Goal: Information Seeking & Learning: Learn about a topic

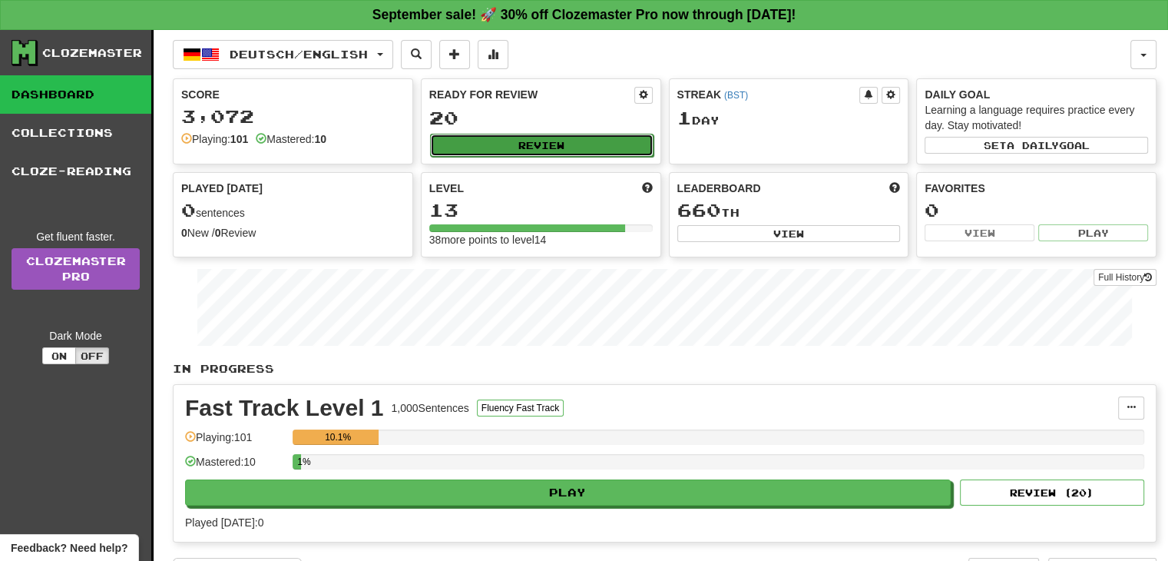
click at [470, 140] on button "Review" at bounding box center [541, 145] width 223 height 23
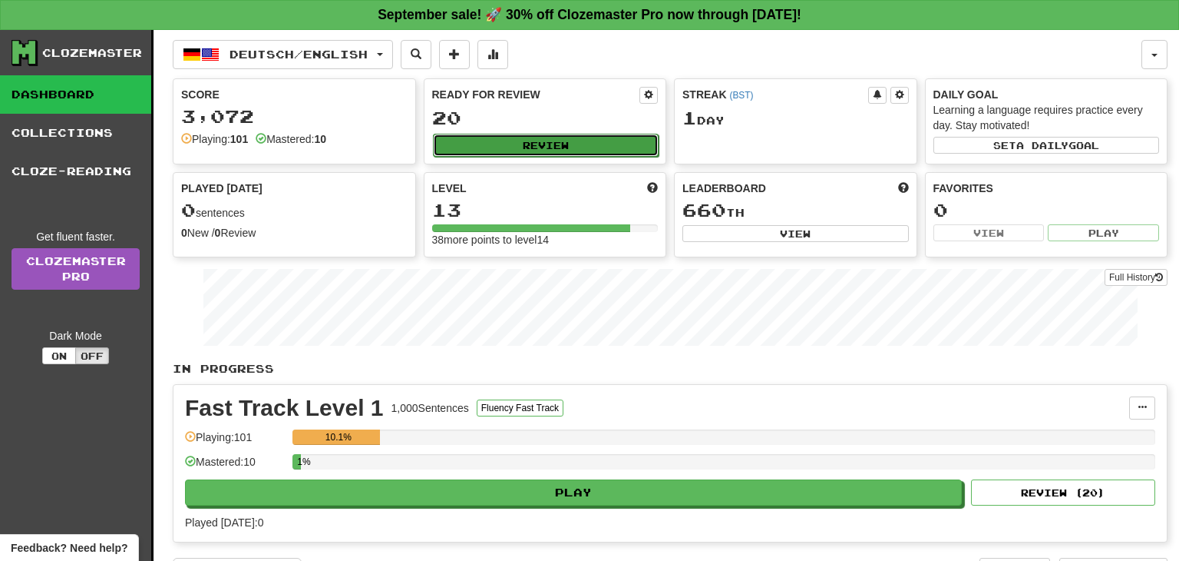
select select "**"
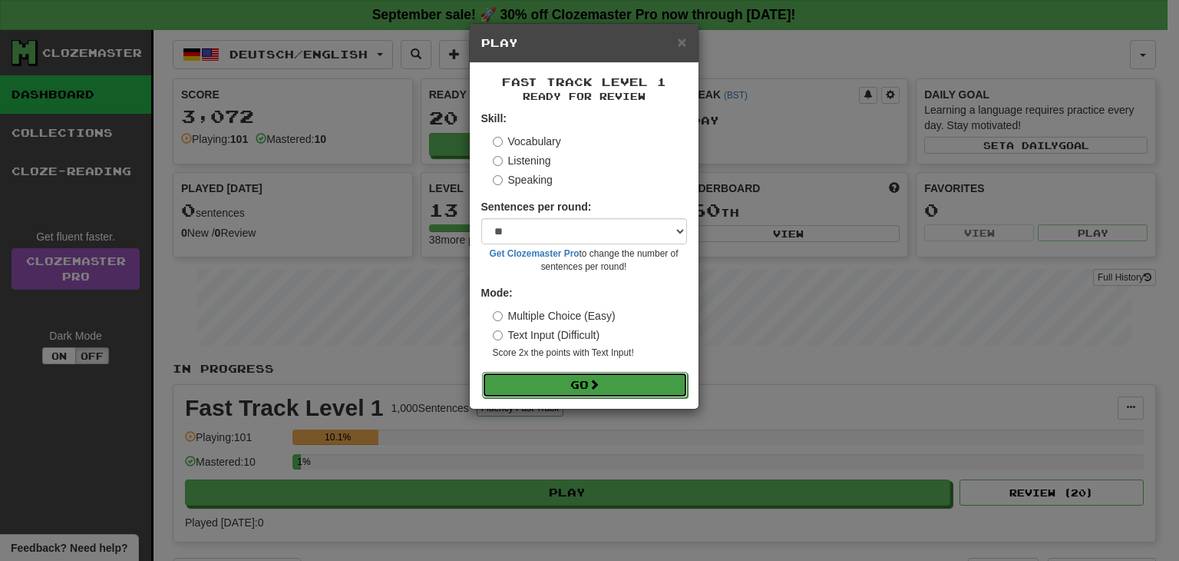
click at [561, 379] on button "Go" at bounding box center [585, 385] width 206 height 26
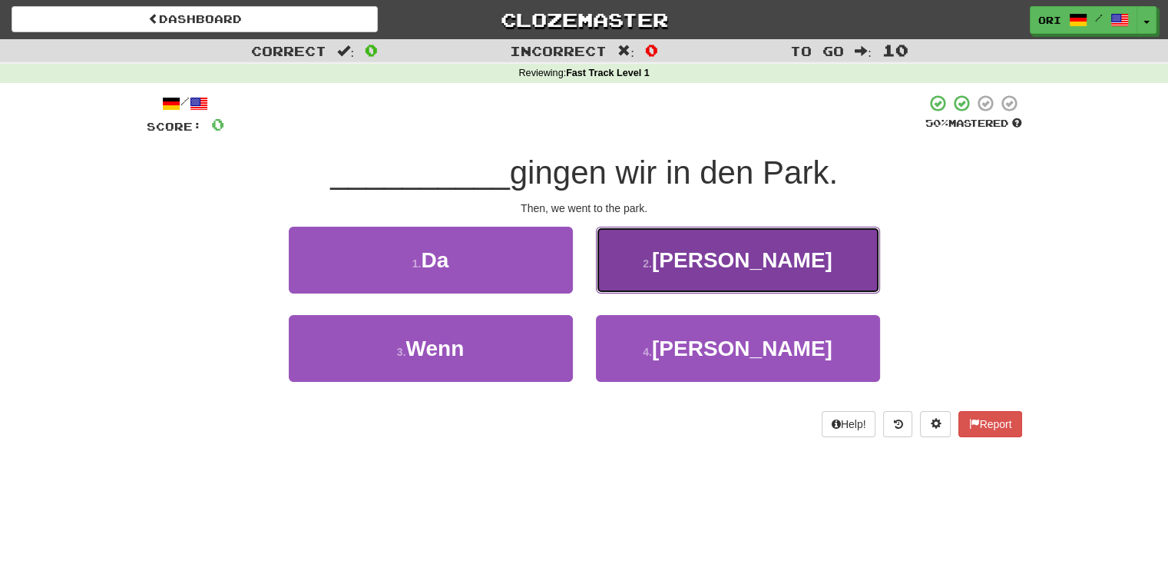
click at [706, 278] on button "2 . Dann" at bounding box center [738, 260] width 284 height 67
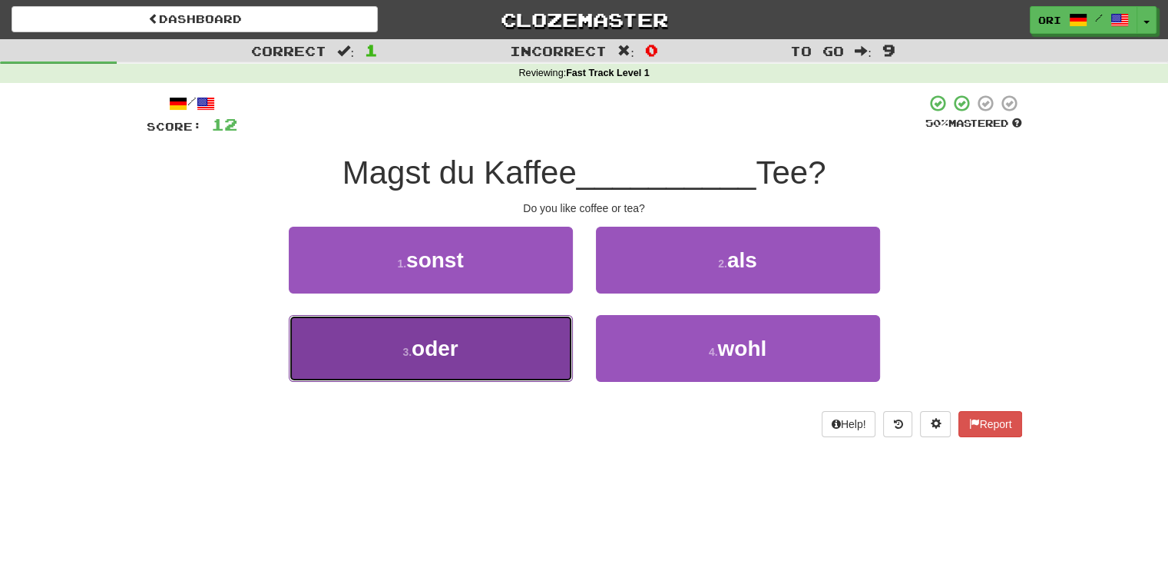
click at [507, 351] on button "3 . oder" at bounding box center [431, 348] width 284 height 67
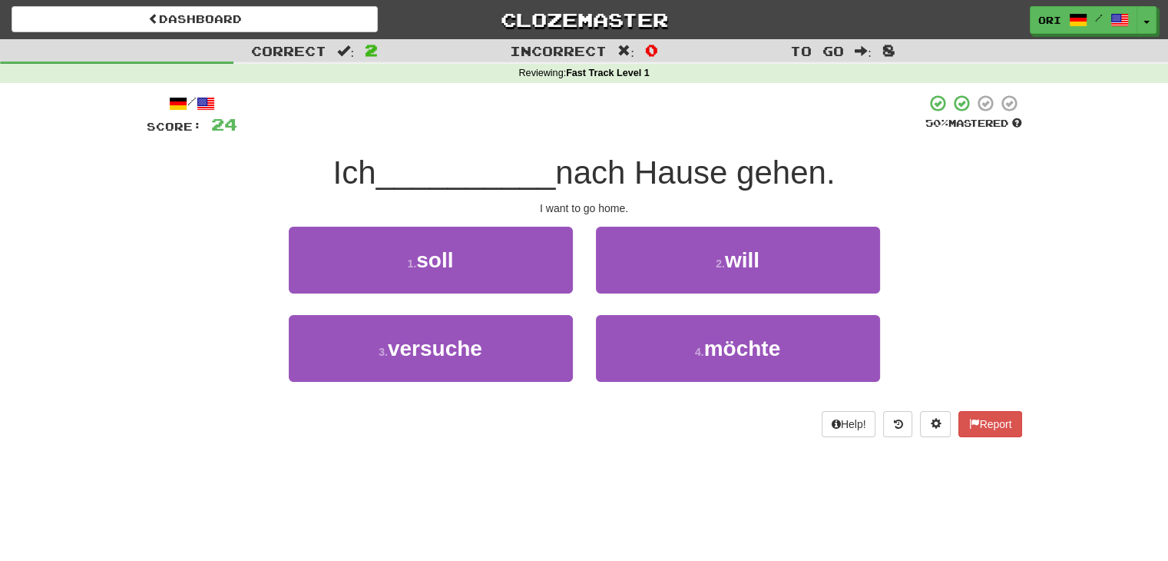
click at [703, 219] on div "/ Score: 24 50 % Mastered Ich __________ nach Hause gehen. I want to go home. 1…" at bounding box center [584, 265] width 875 height 343
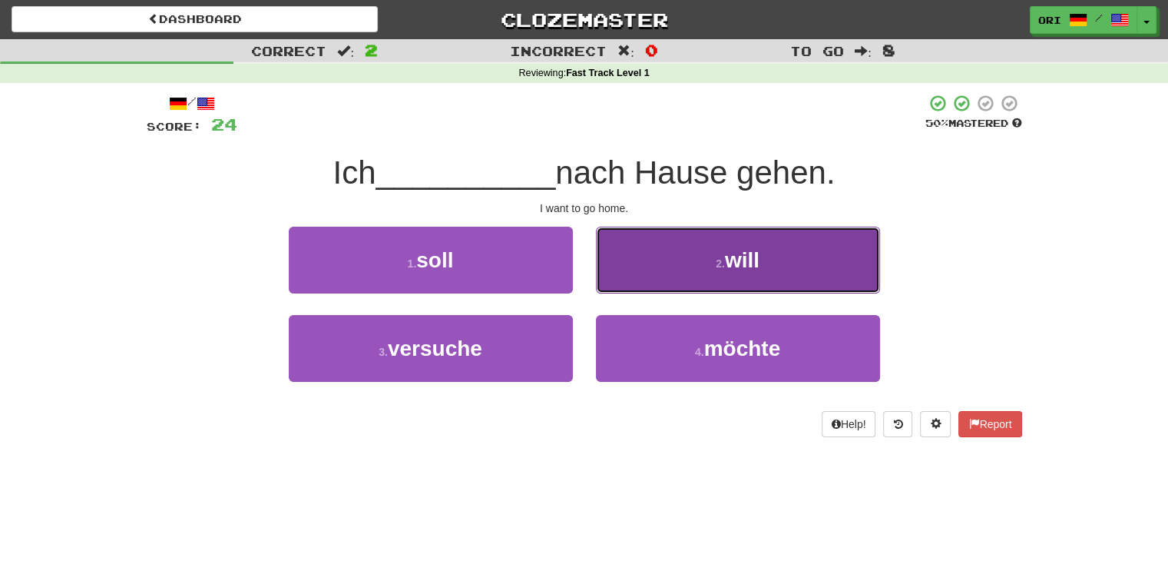
click at [696, 266] on button "2 . will" at bounding box center [738, 260] width 284 height 67
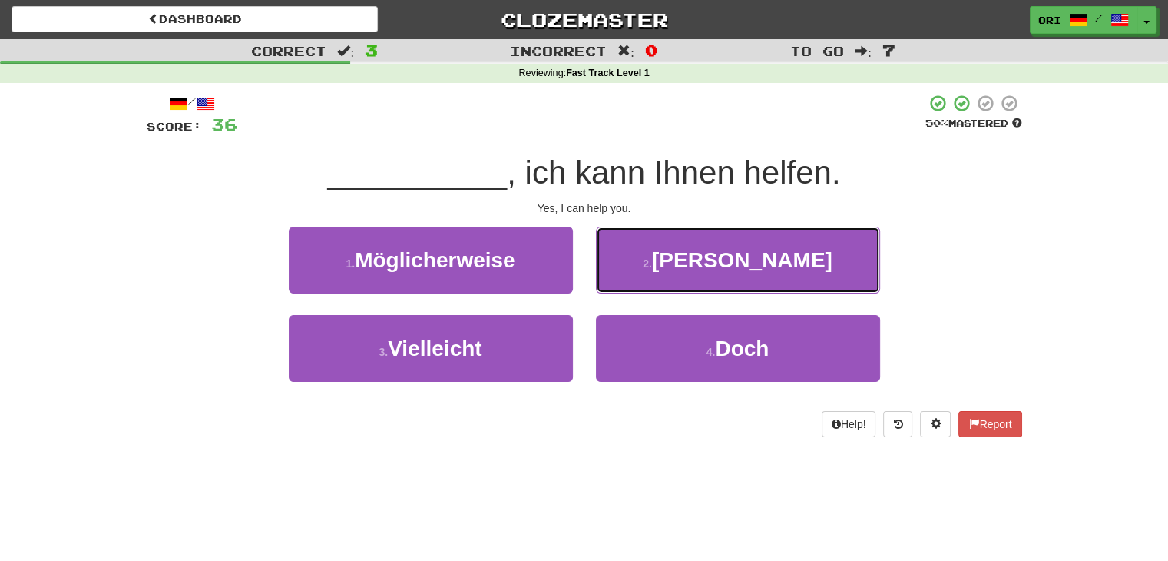
click at [696, 266] on button "2 . Ja" at bounding box center [738, 260] width 284 height 67
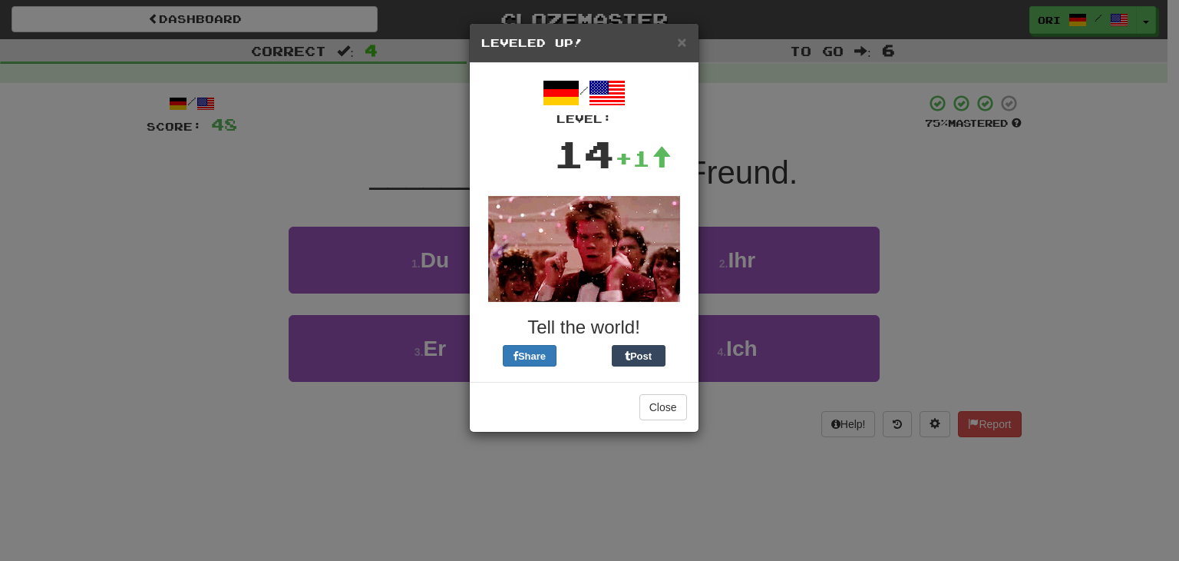
click at [688, 41] on div "× Leveled Up!" at bounding box center [584, 43] width 229 height 39
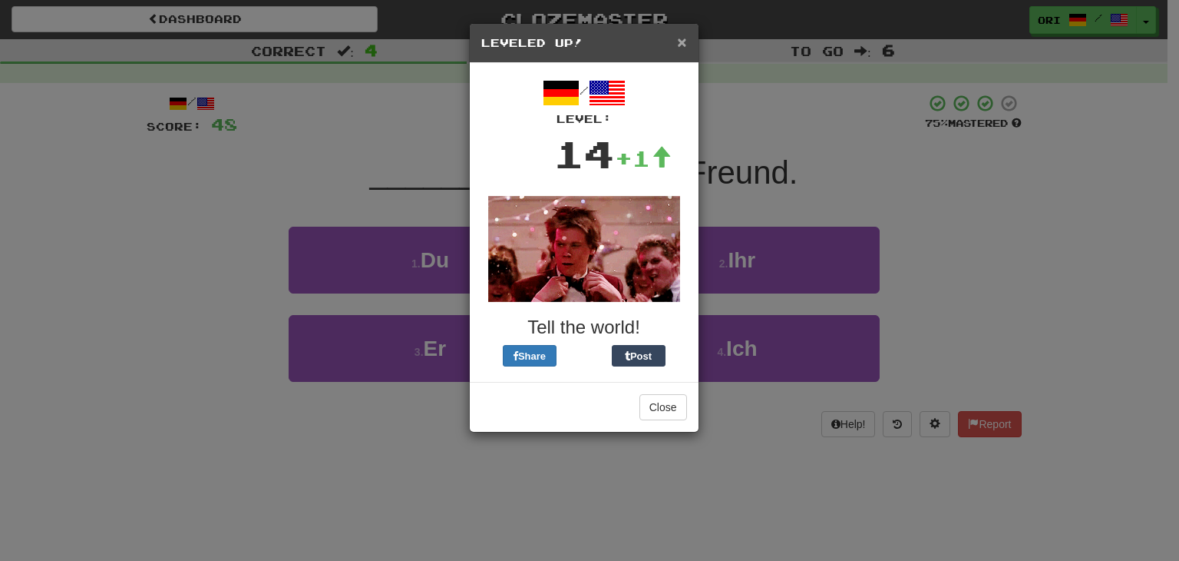
click at [679, 33] on span "×" at bounding box center [681, 42] width 9 height 18
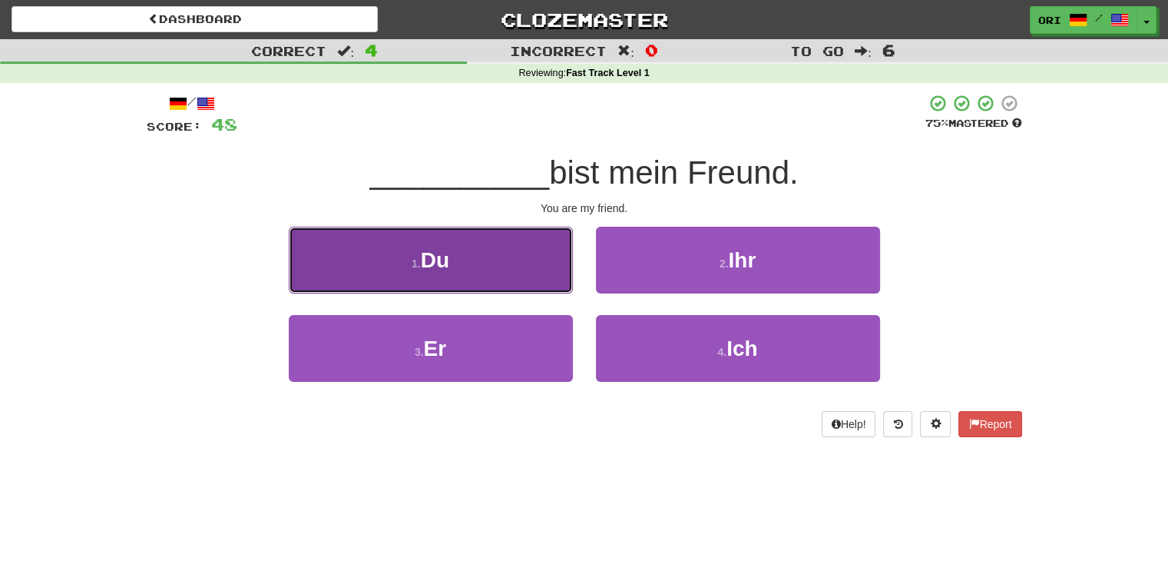
click at [472, 259] on button "1 . Du" at bounding box center [431, 260] width 284 height 67
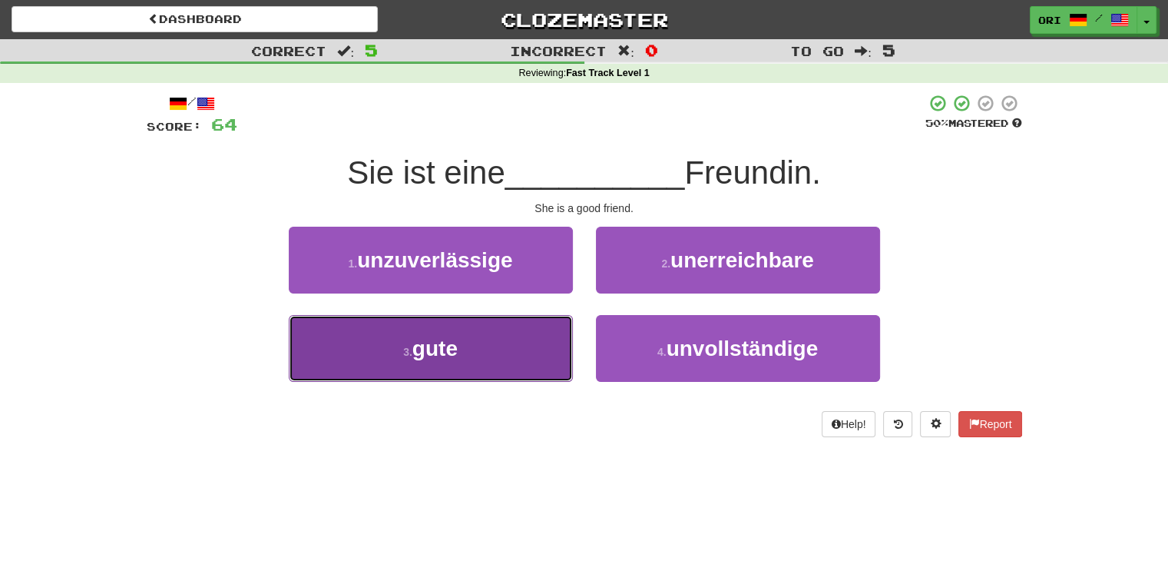
click at [488, 372] on button "3 . gute" at bounding box center [431, 348] width 284 height 67
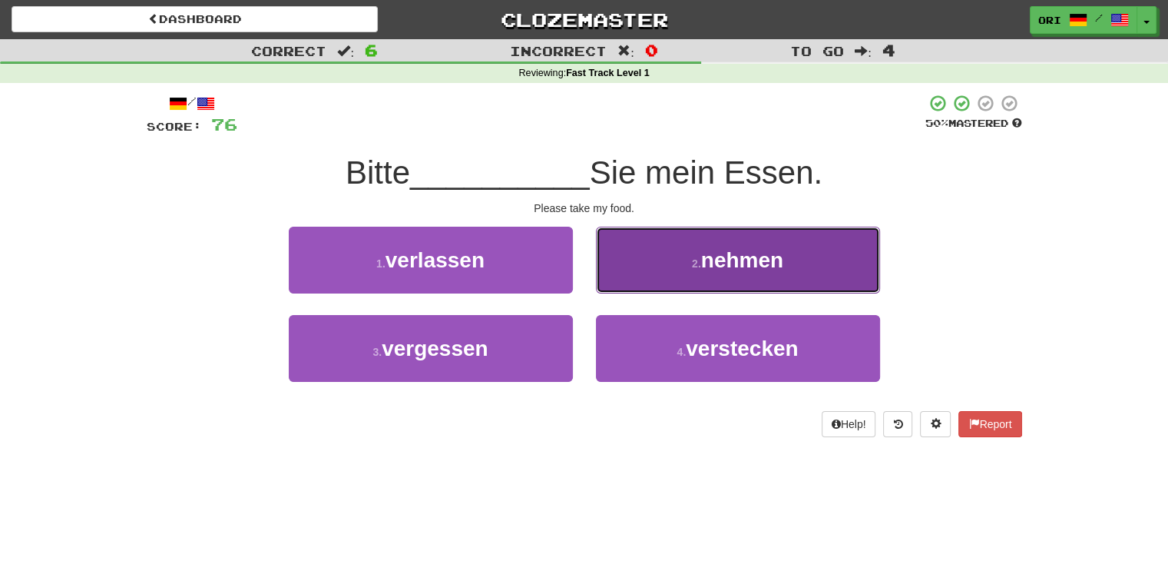
click at [693, 235] on button "2 . nehmen" at bounding box center [738, 260] width 284 height 67
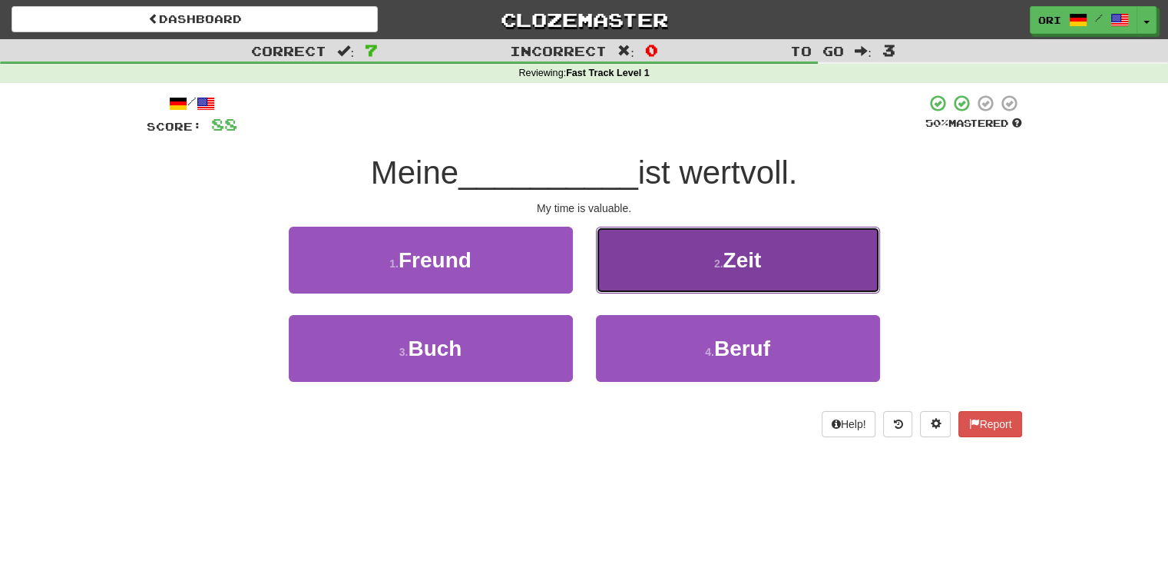
click at [626, 268] on button "2 . Zeit" at bounding box center [738, 260] width 284 height 67
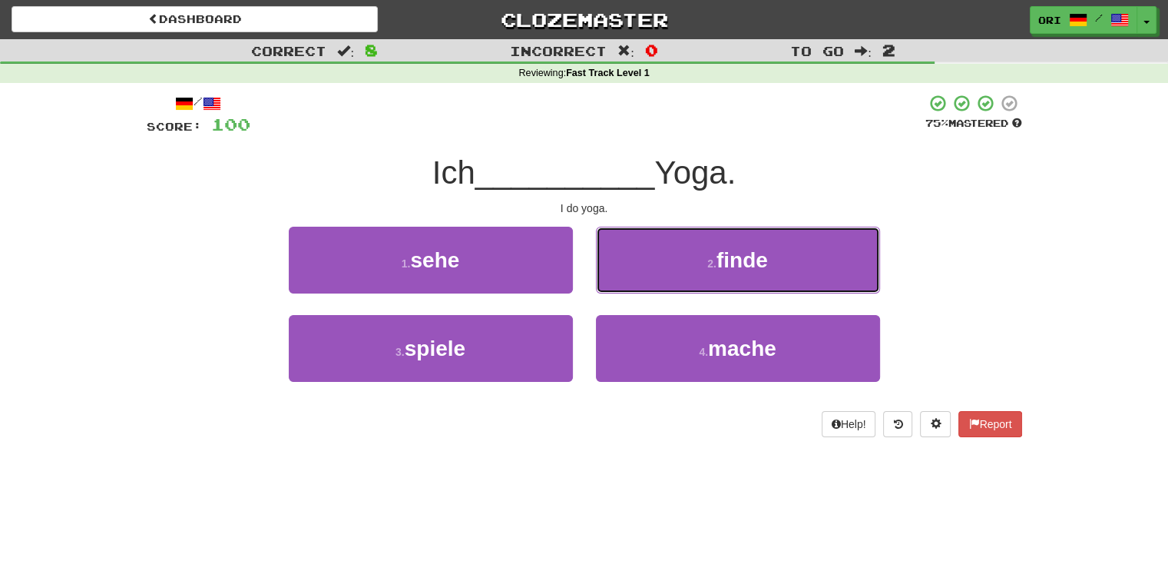
drag, startPoint x: 726, startPoint y: 268, endPoint x: 651, endPoint y: 421, distance: 170.0
click at [651, 421] on div "/ Score: 100 75 % Mastered Ich __________ Yoga. I do yoga. 1 . sehe 2 . finde 3…" at bounding box center [584, 265] width 875 height 343
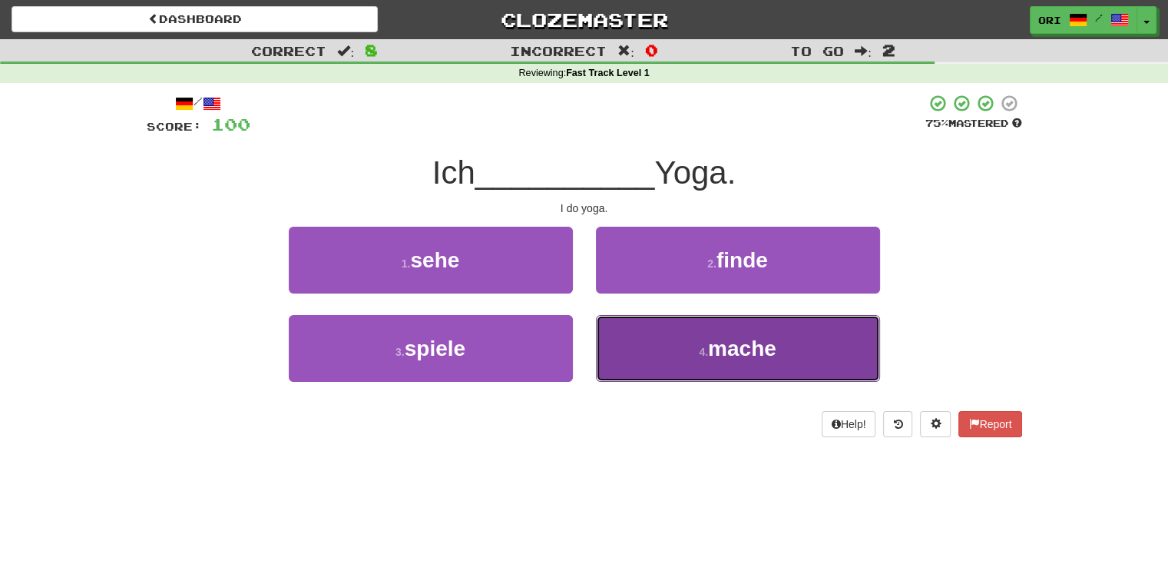
click at [686, 326] on button "4 . mache" at bounding box center [738, 348] width 284 height 67
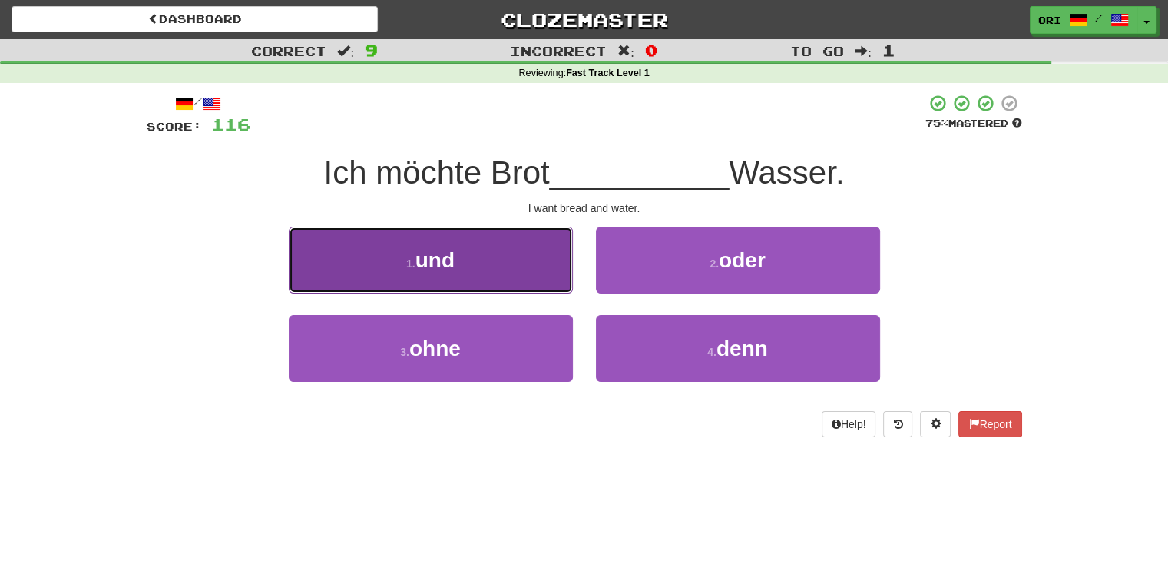
click at [539, 259] on button "1 . und" at bounding box center [431, 260] width 284 height 67
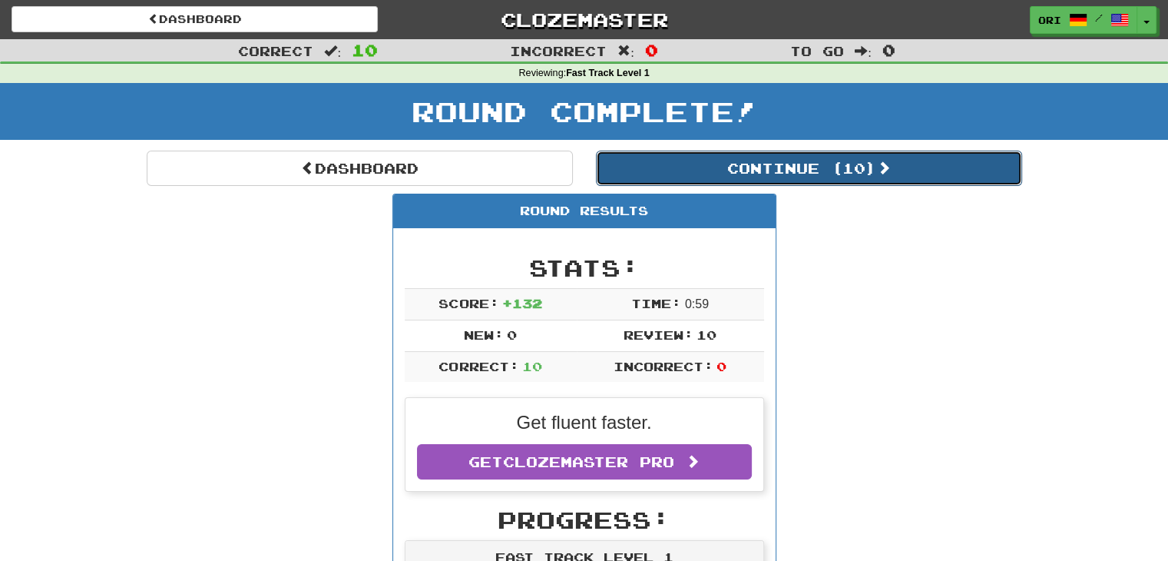
click at [733, 170] on button "Continue ( 10 )" at bounding box center [809, 168] width 426 height 35
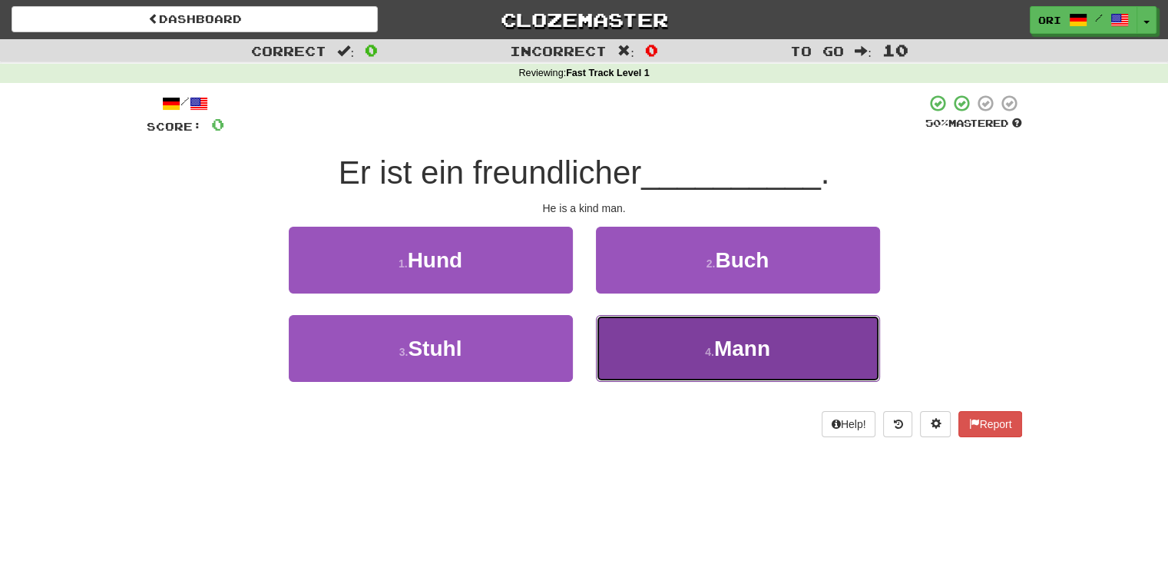
click at [657, 354] on button "4 . Mann" at bounding box center [738, 348] width 284 height 67
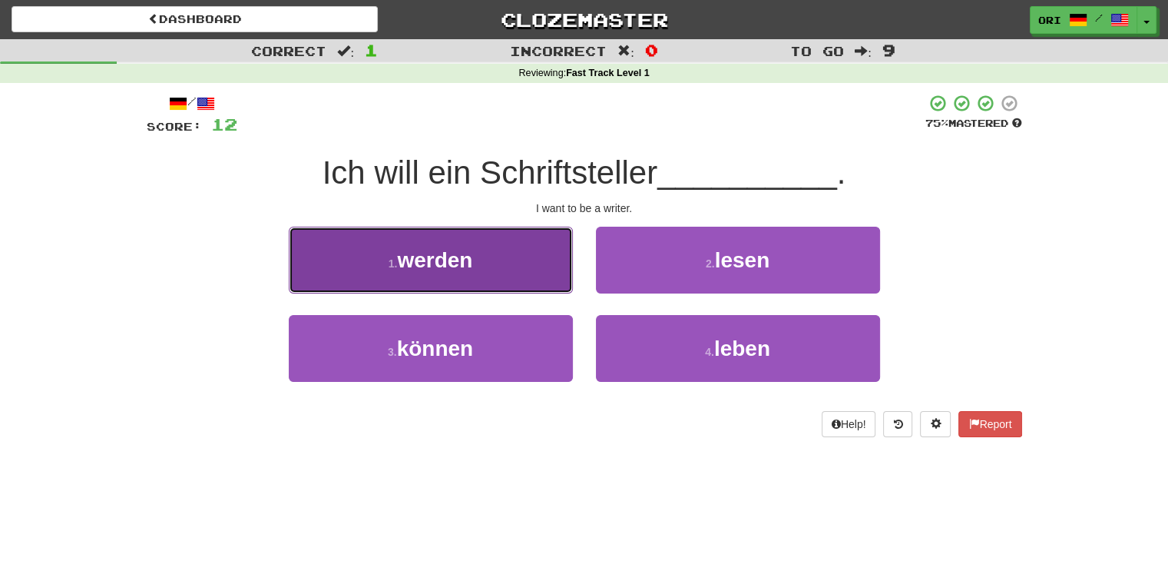
click at [499, 280] on button "1 . werden" at bounding box center [431, 260] width 284 height 67
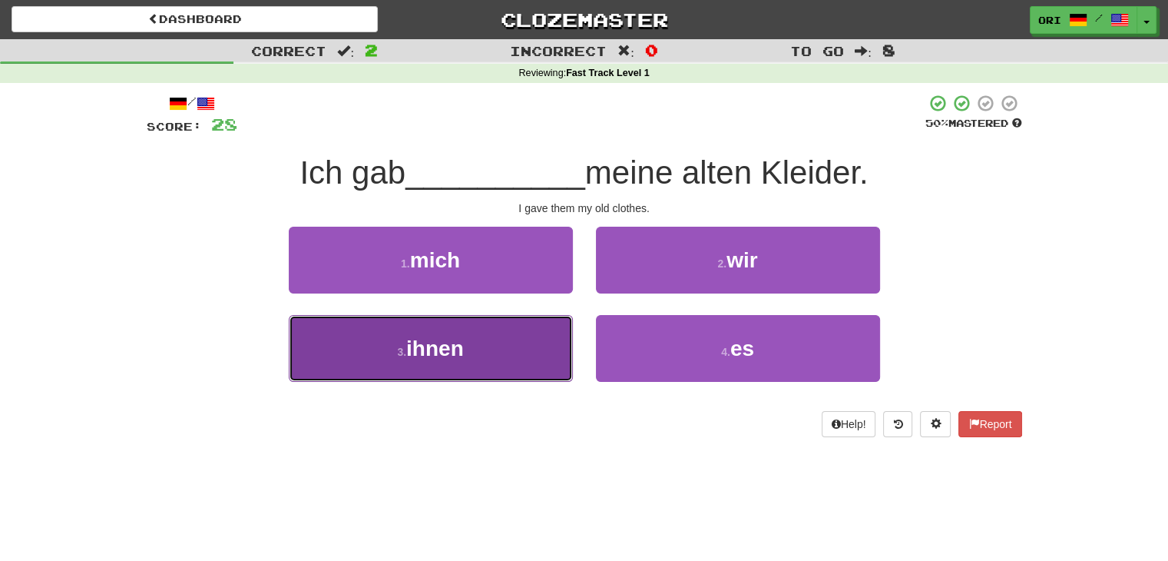
click at [516, 352] on button "3 . ihnen" at bounding box center [431, 348] width 284 height 67
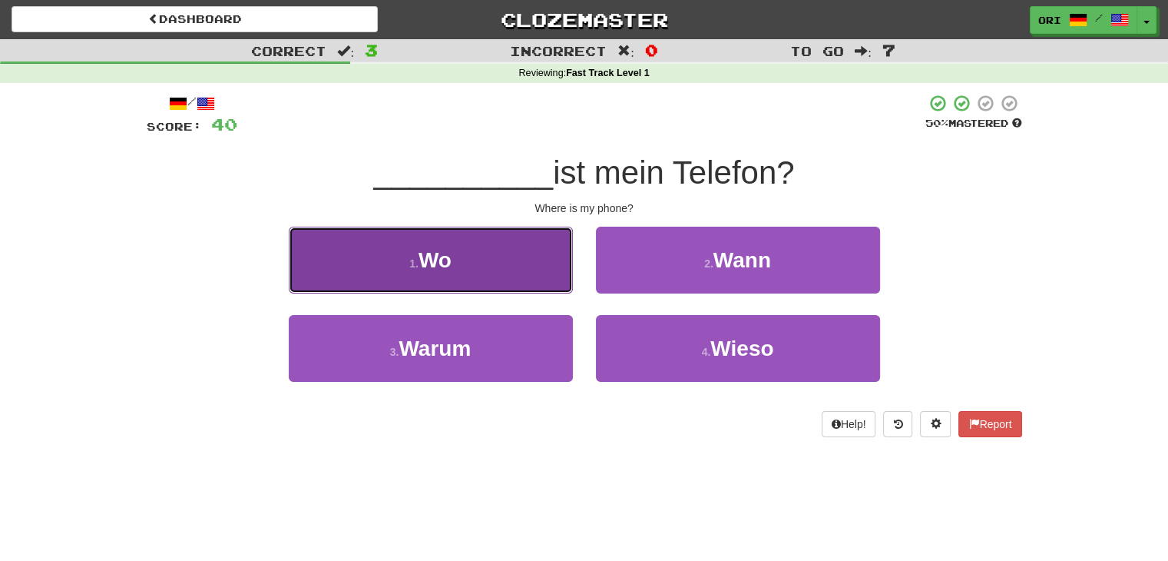
click at [502, 265] on button "1 . Wo" at bounding box center [431, 260] width 284 height 67
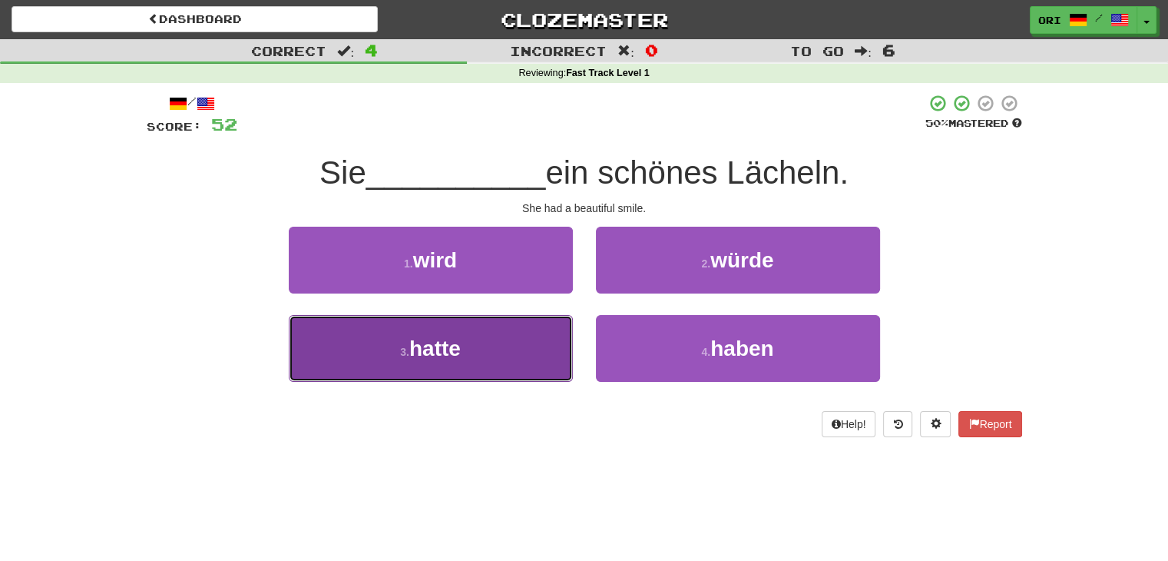
click at [511, 364] on button "3 . hatte" at bounding box center [431, 348] width 284 height 67
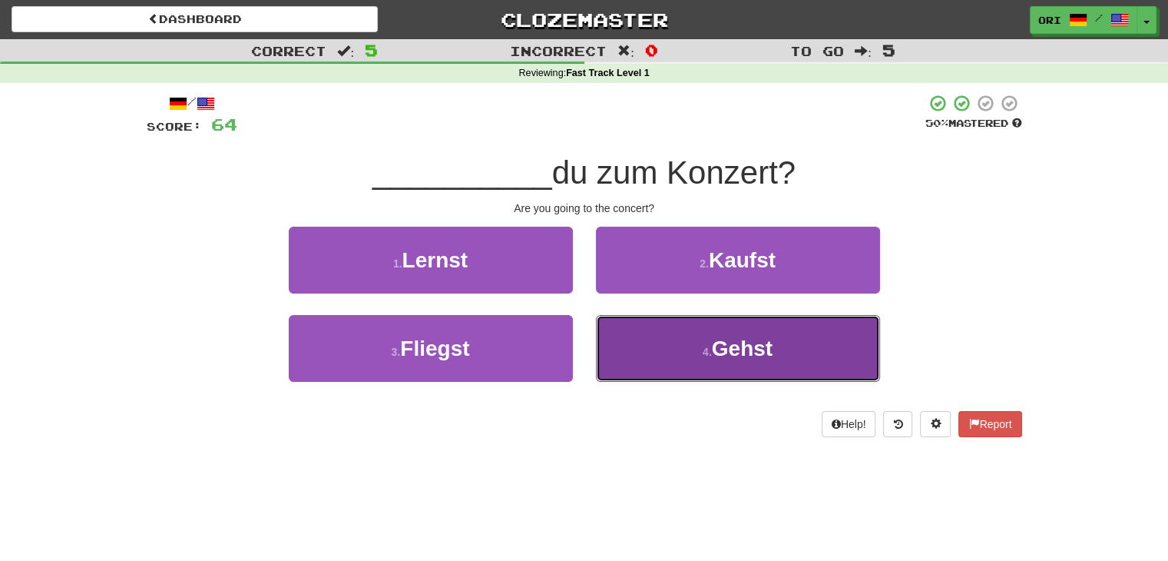
click at [685, 339] on button "4 . Gehst" at bounding box center [738, 348] width 284 height 67
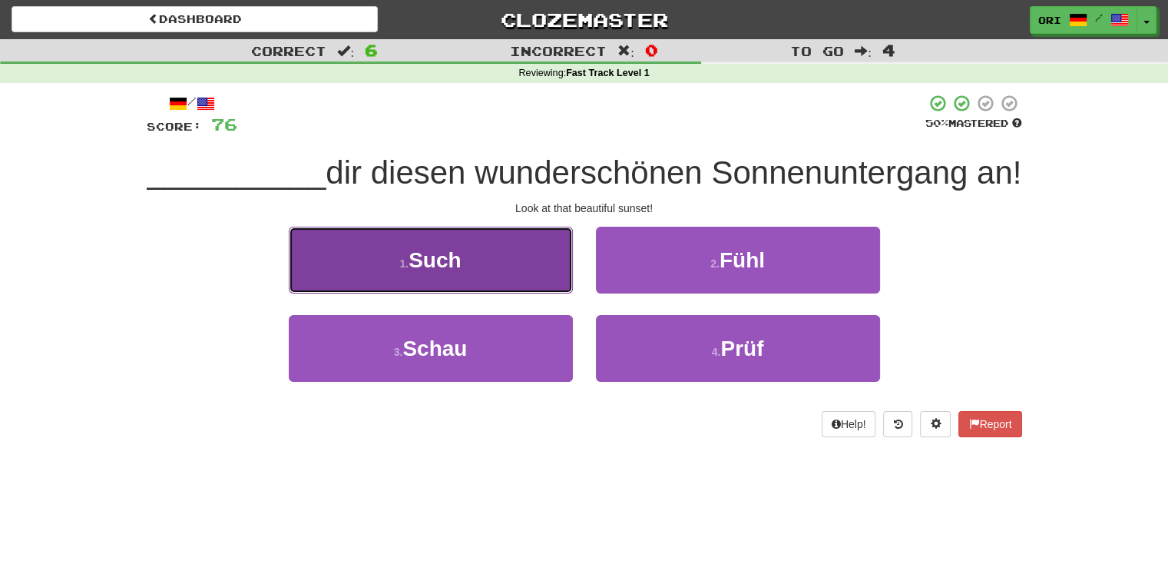
click at [478, 293] on button "1 . Such" at bounding box center [431, 260] width 284 height 67
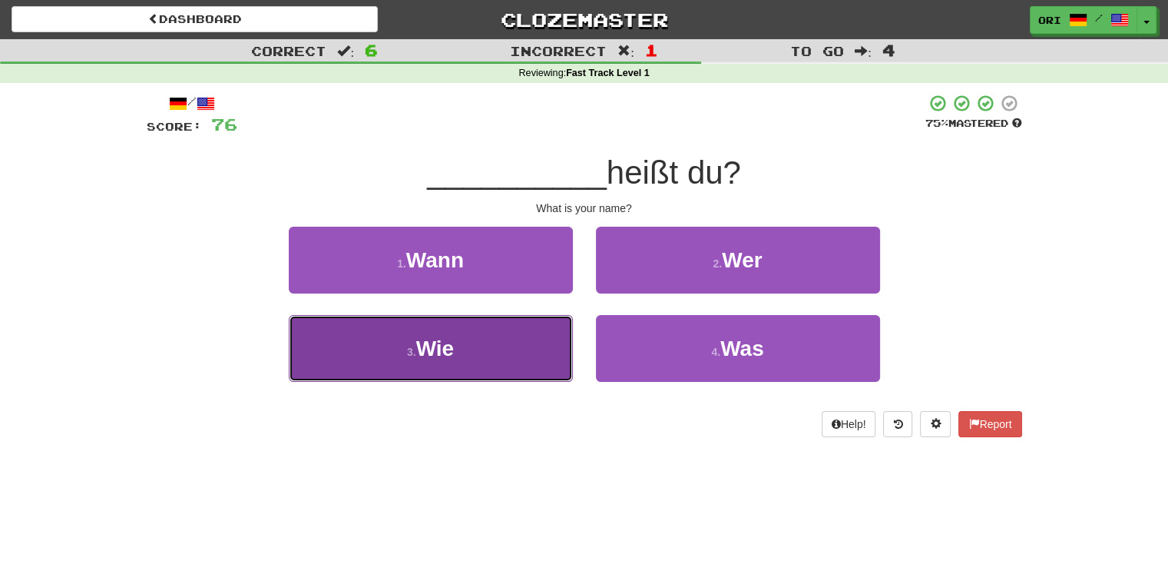
click at [519, 336] on button "3 . Wie" at bounding box center [431, 348] width 284 height 67
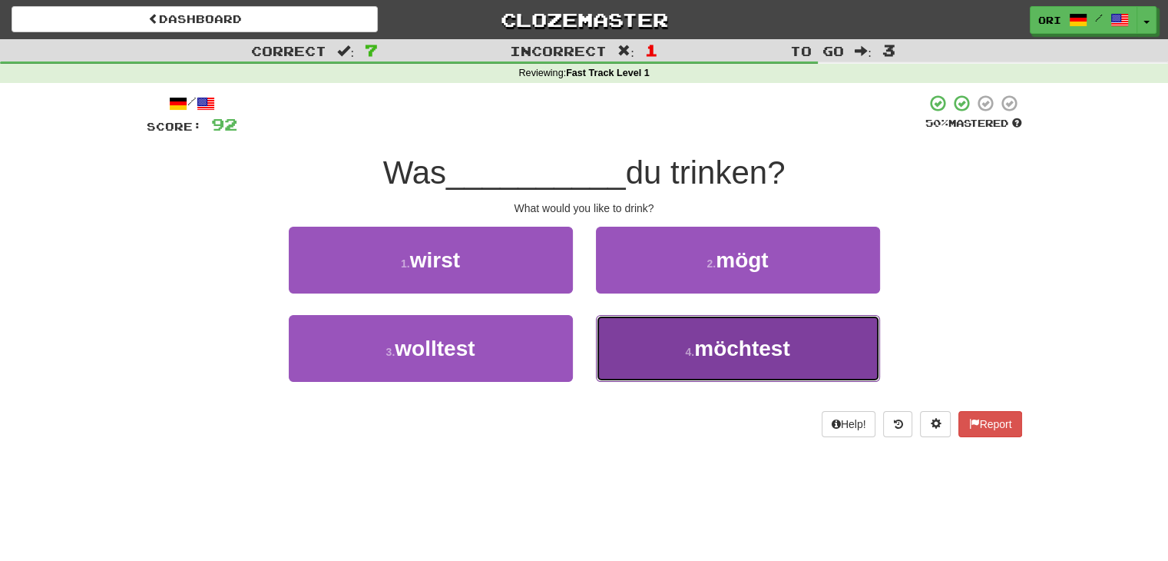
click at [703, 361] on button "4 . möchtest" at bounding box center [738, 348] width 284 height 67
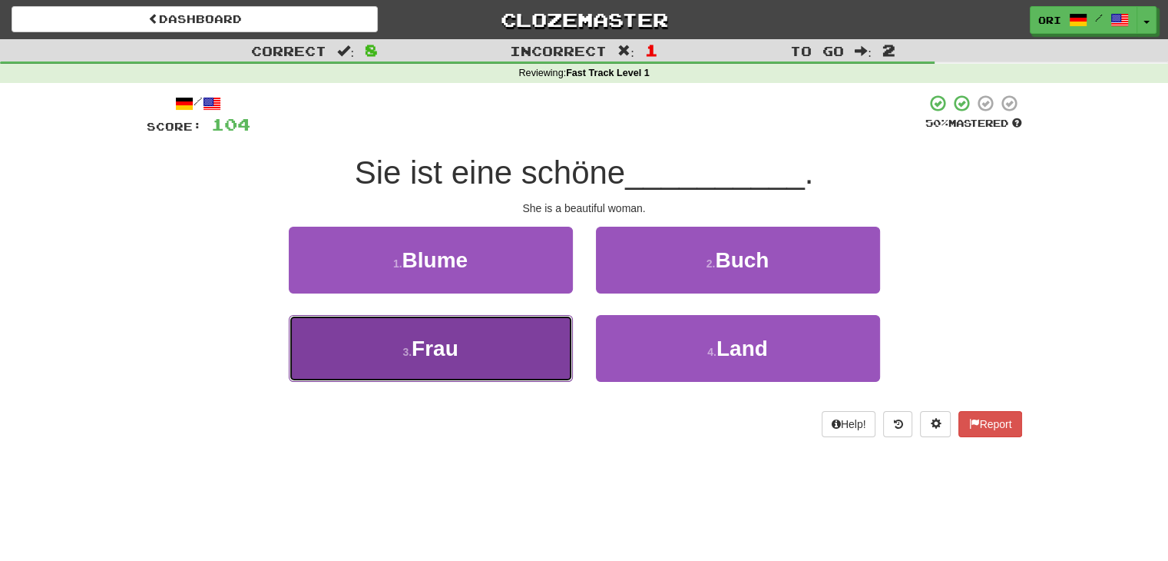
click at [445, 358] on span "Frau" at bounding box center [435, 348] width 47 height 24
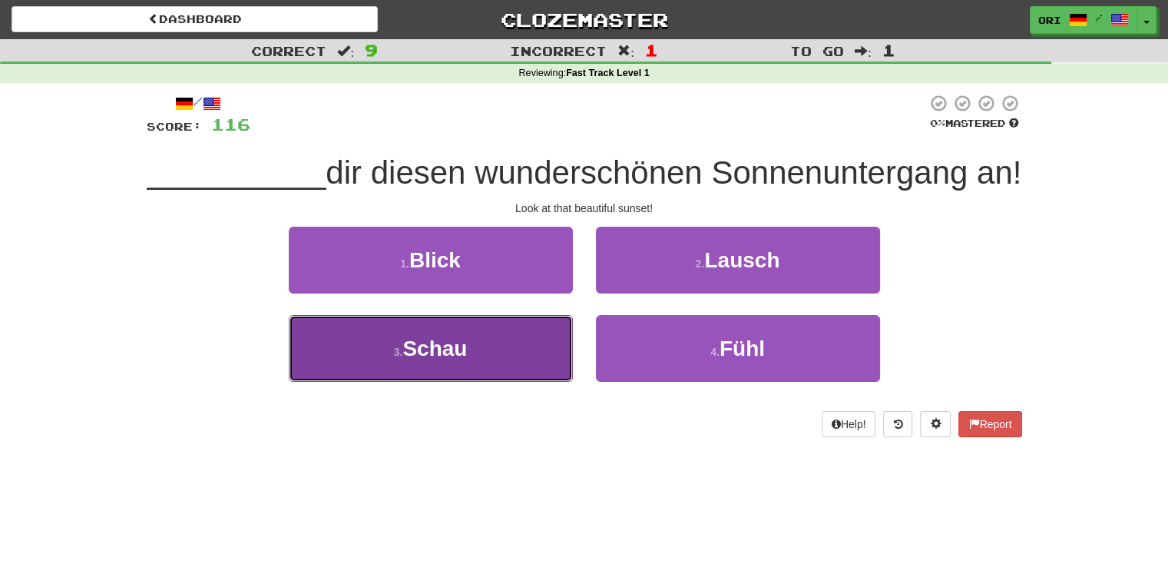
click at [491, 382] on button "3 . Schau" at bounding box center [431, 348] width 284 height 67
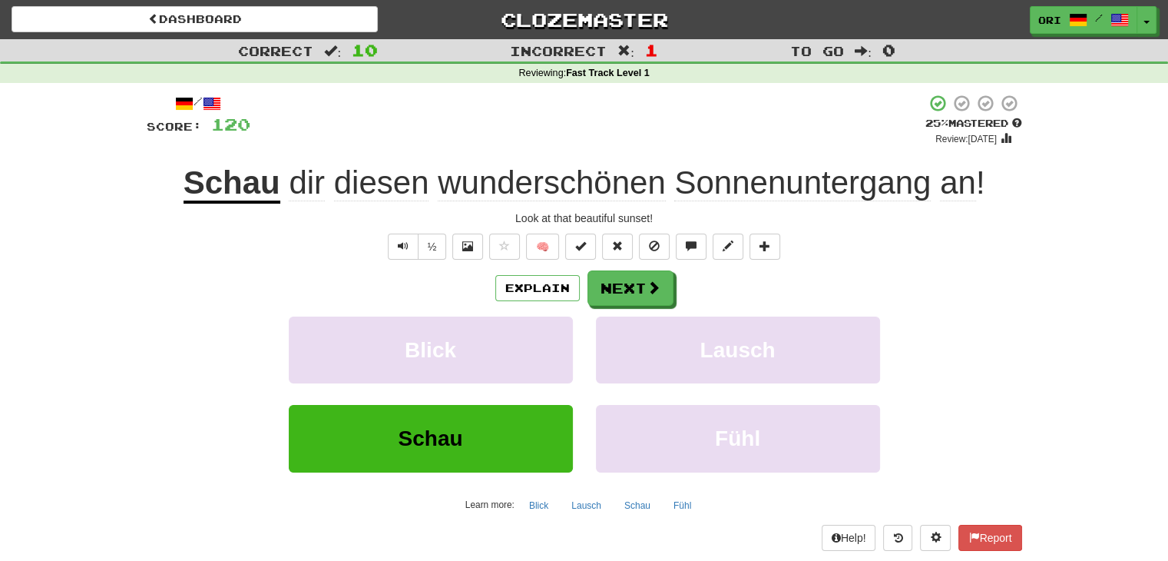
click at [531, 182] on span "wunderschönen" at bounding box center [552, 182] width 228 height 37
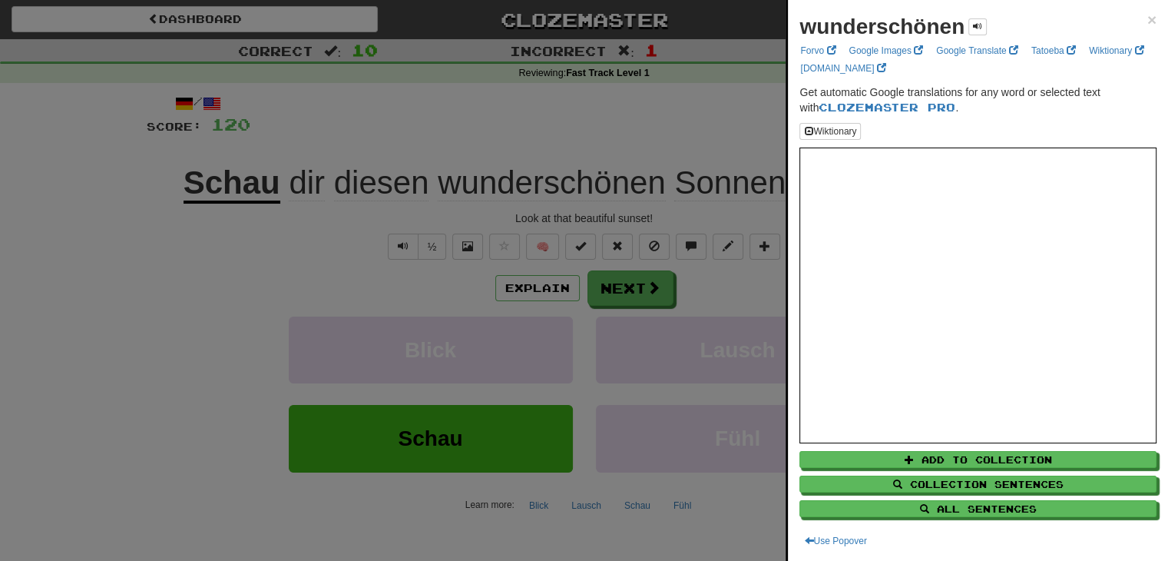
click at [732, 175] on div at bounding box center [584, 280] width 1168 height 561
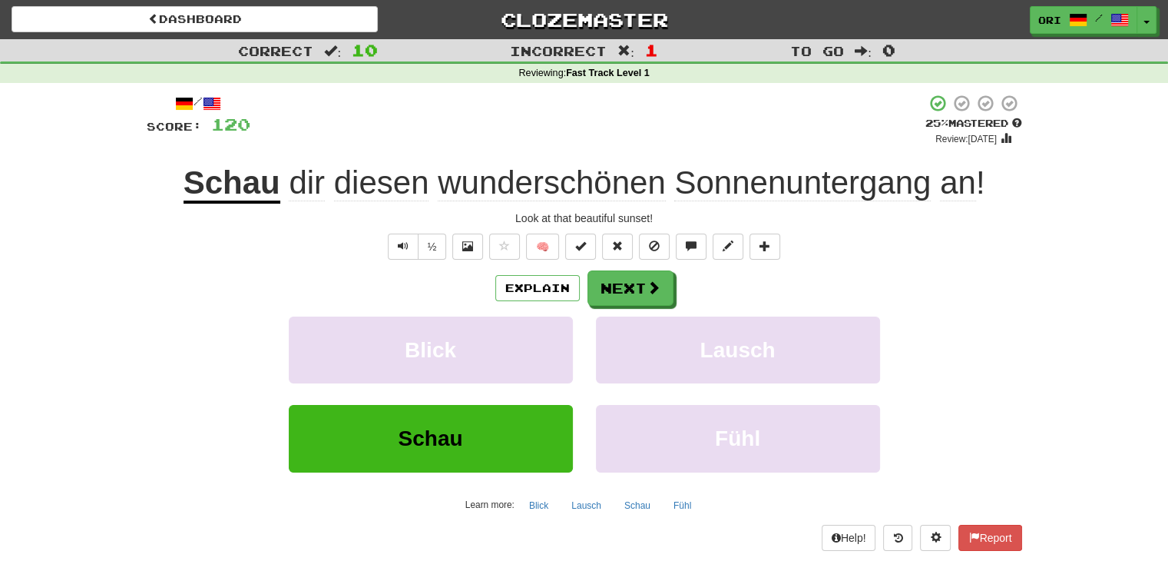
click at [829, 270] on div "Explain Next" at bounding box center [584, 287] width 875 height 35
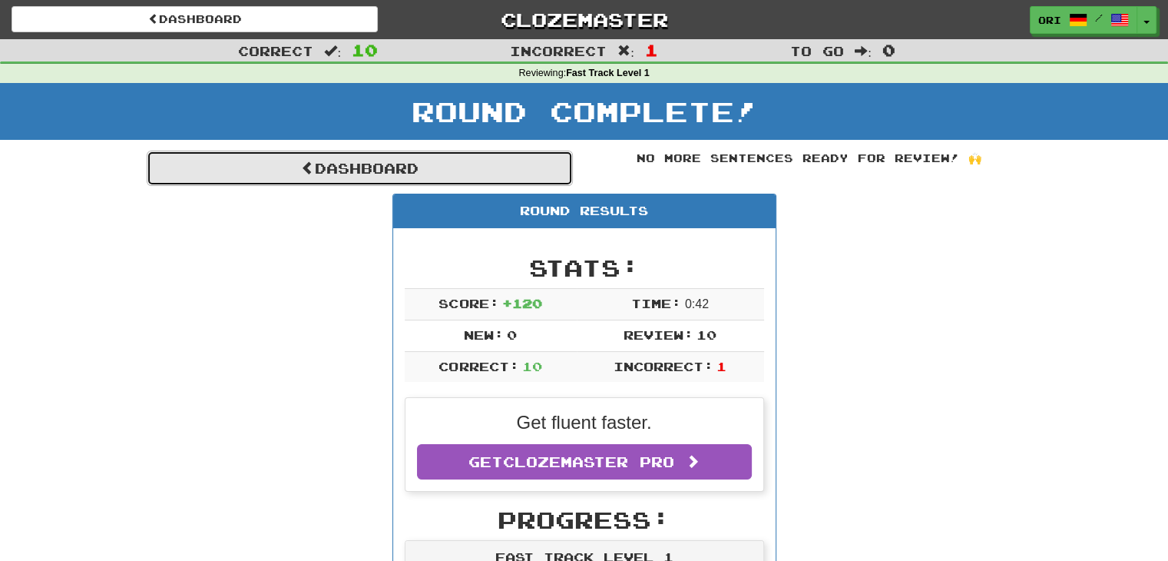
click at [372, 174] on link "Dashboard" at bounding box center [360, 168] width 426 height 35
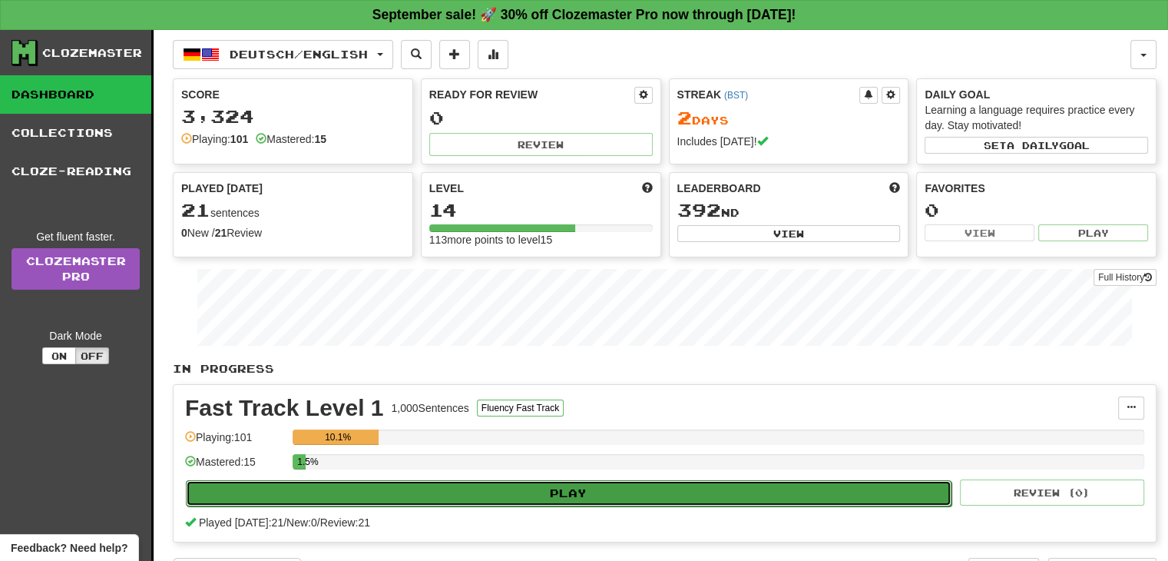
click at [501, 489] on button "Play" at bounding box center [569, 493] width 766 height 26
select select "**"
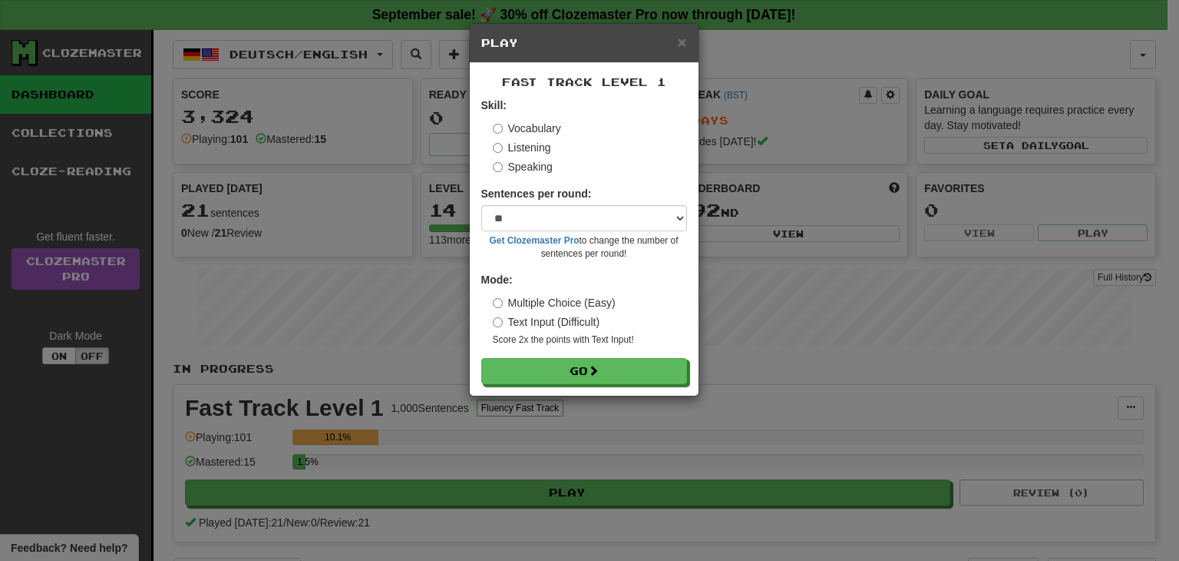
click at [560, 388] on div "Fast Track Level 1 Skill: Vocabulary Listening Speaking Sentences per round: * …" at bounding box center [584, 229] width 229 height 332
click at [587, 375] on button "Go" at bounding box center [585, 372] width 206 height 26
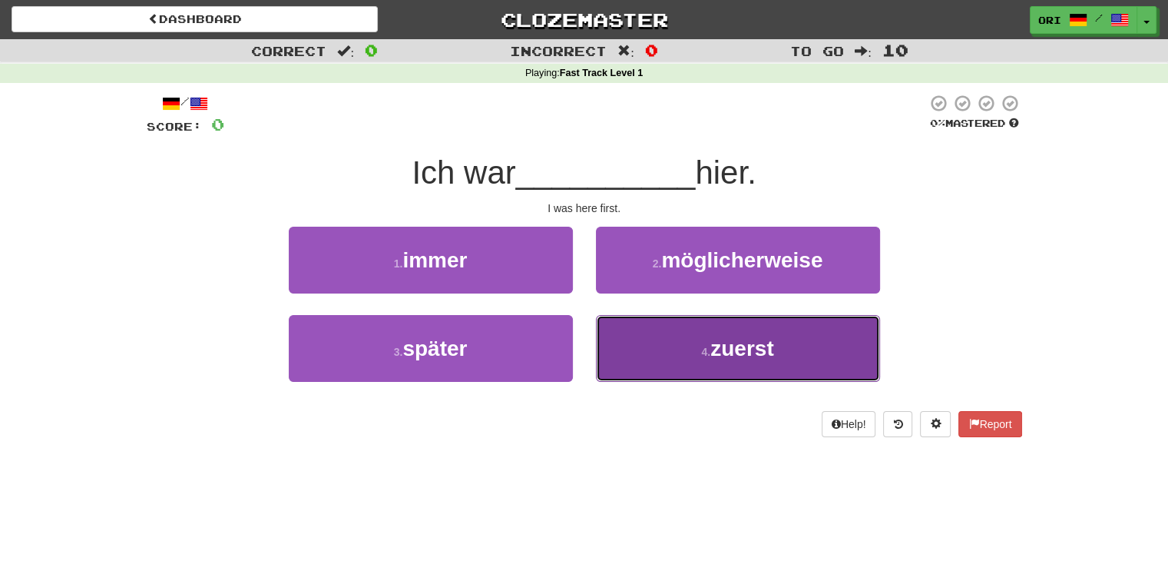
click at [620, 335] on button "4 . zuerst" at bounding box center [738, 348] width 284 height 67
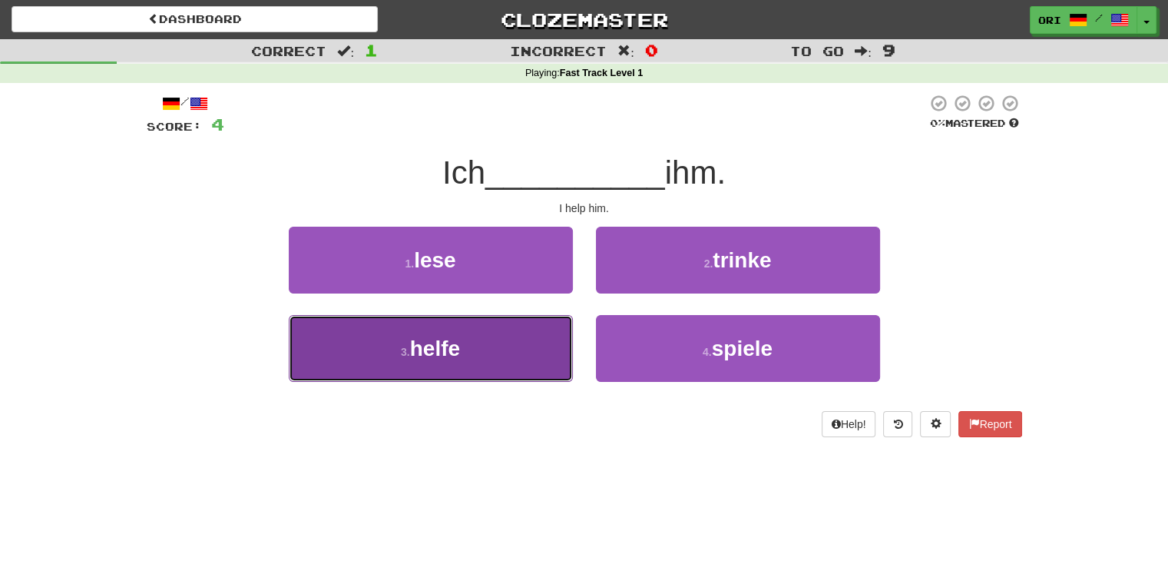
click at [495, 351] on button "3 . helfe" at bounding box center [431, 348] width 284 height 67
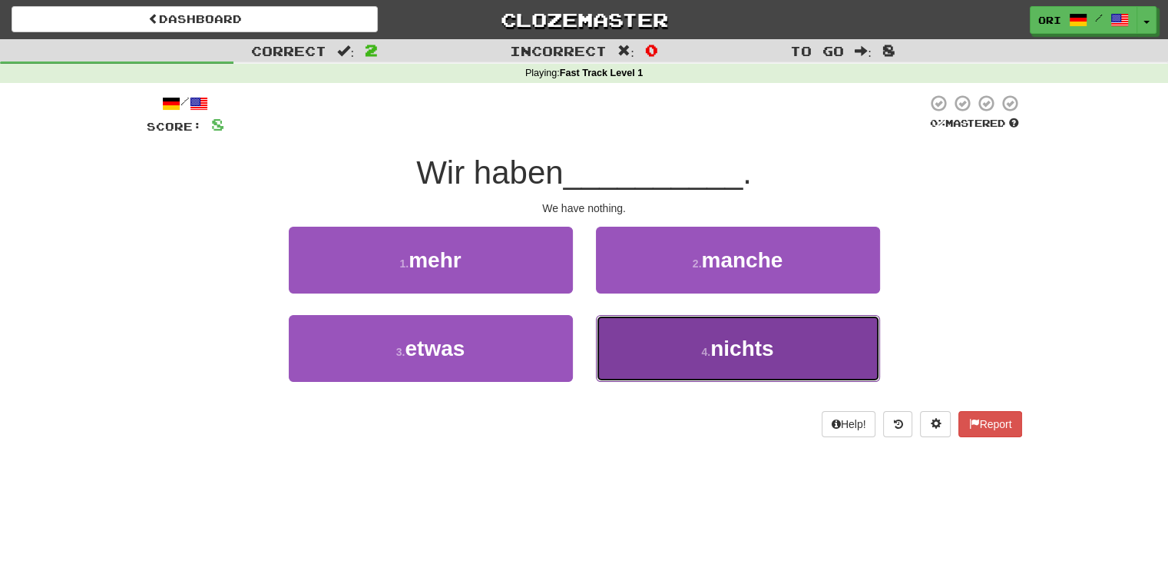
click at [660, 346] on button "4 . nichts" at bounding box center [738, 348] width 284 height 67
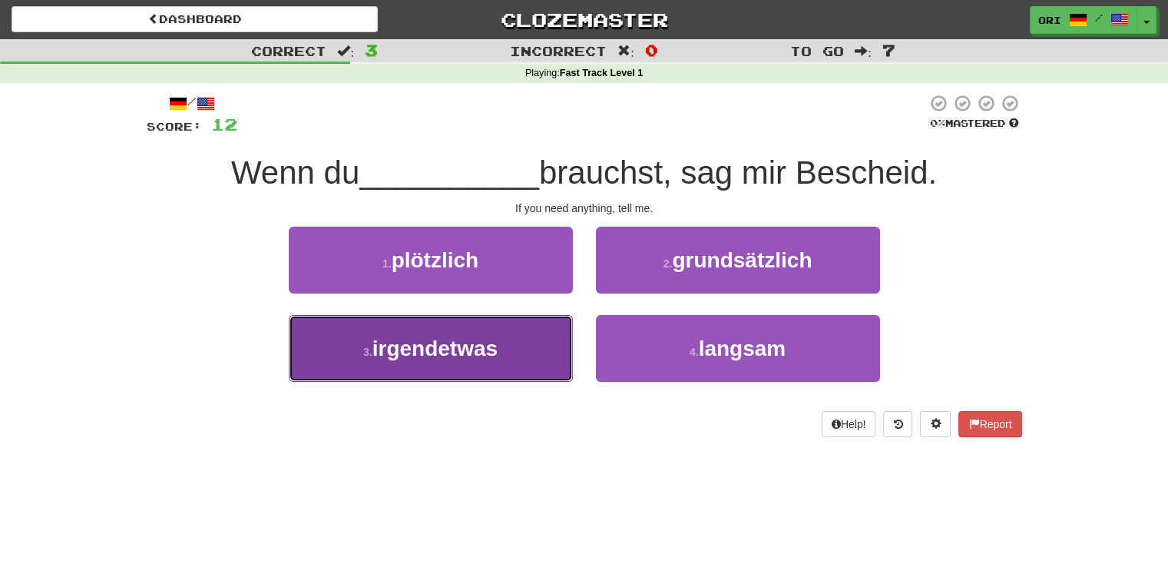
click at [521, 342] on button "3 . irgendetwas" at bounding box center [431, 348] width 284 height 67
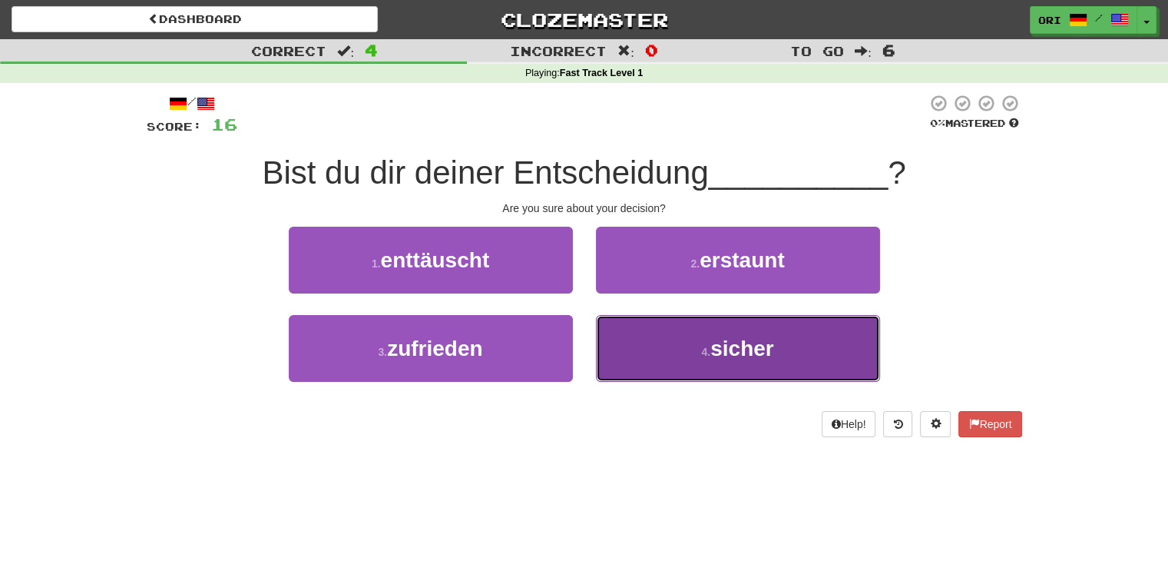
click at [697, 356] on button "4 . sicher" at bounding box center [738, 348] width 284 height 67
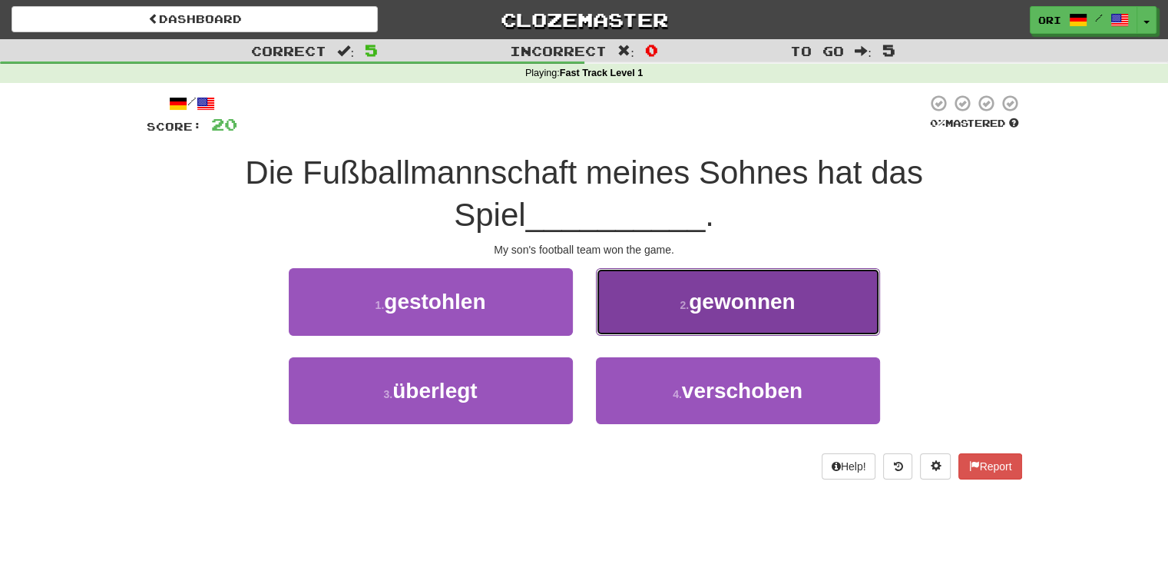
click at [693, 326] on button "2 . gewonnen" at bounding box center [738, 301] width 284 height 67
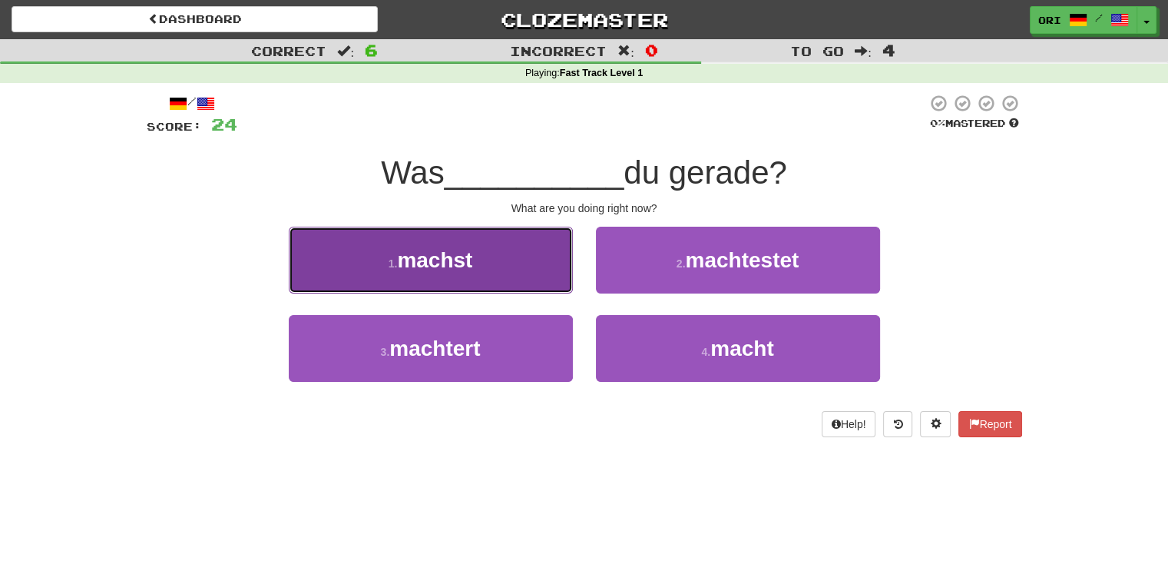
click at [495, 256] on button "1 . machst" at bounding box center [431, 260] width 284 height 67
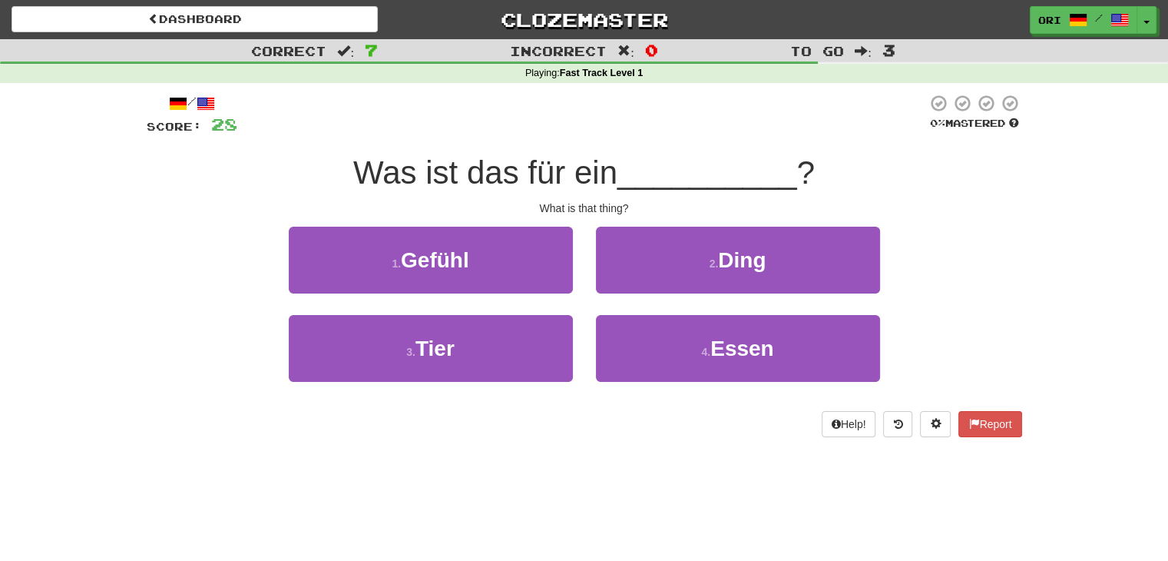
click at [726, 293] on div "2 . Ding" at bounding box center [737, 271] width 307 height 88
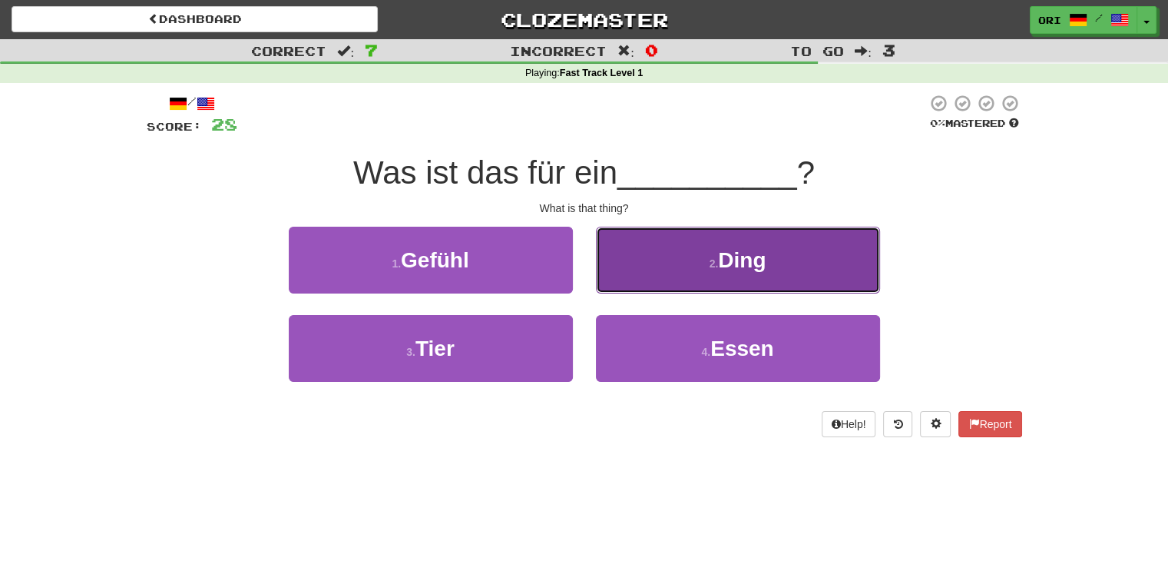
click at [718, 247] on button "2 . Ding" at bounding box center [738, 260] width 284 height 67
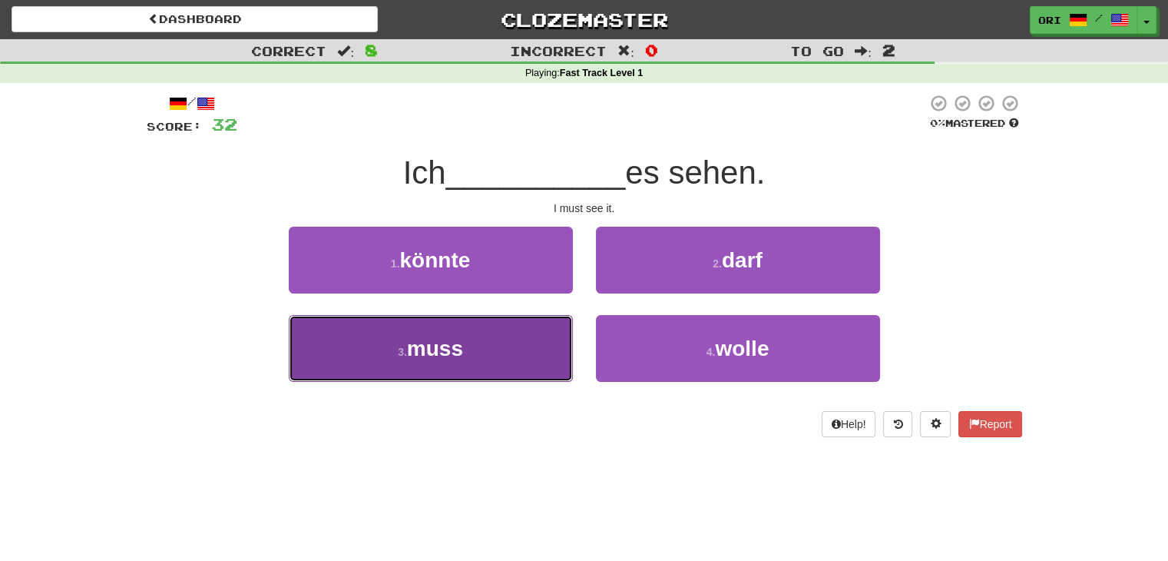
click at [507, 363] on button "3 . muss" at bounding box center [431, 348] width 284 height 67
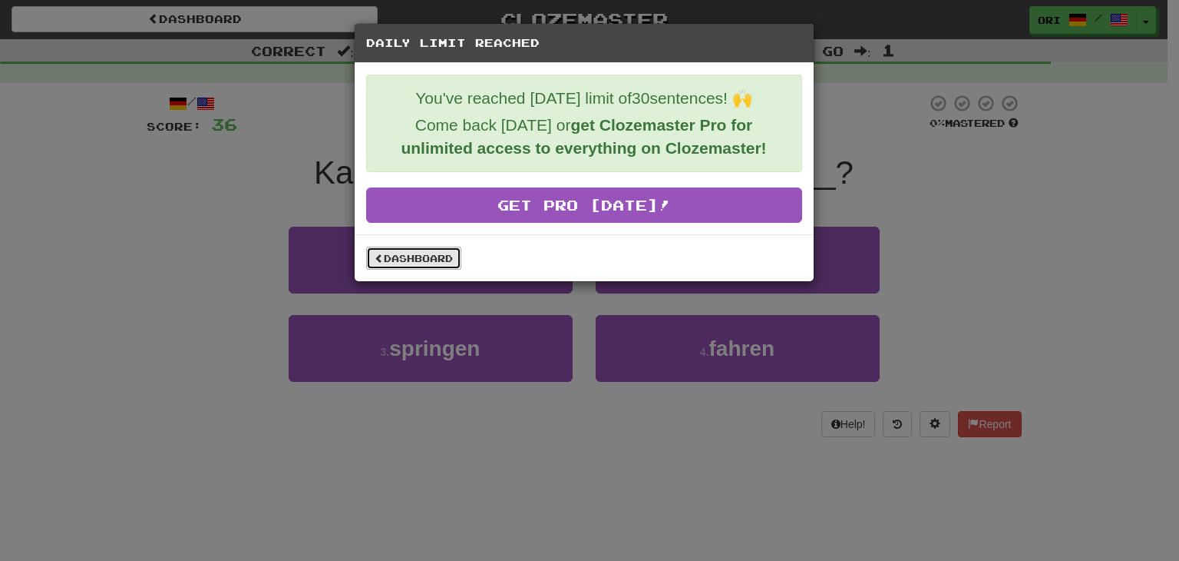
click at [452, 258] on link "Dashboard" at bounding box center [413, 257] width 95 height 23
